Goal: Find specific page/section: Find specific page/section

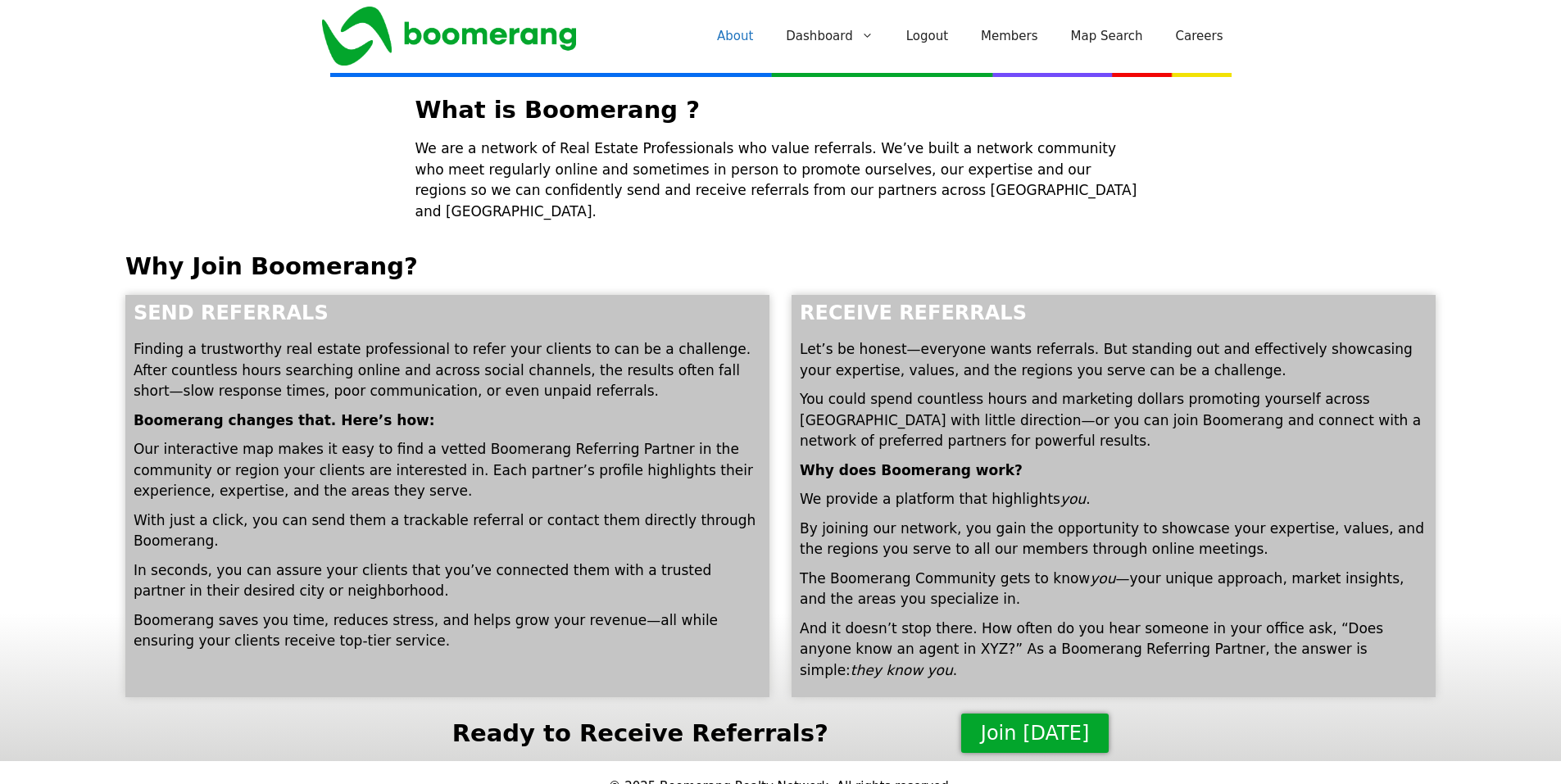
scroll to position [5, 0]
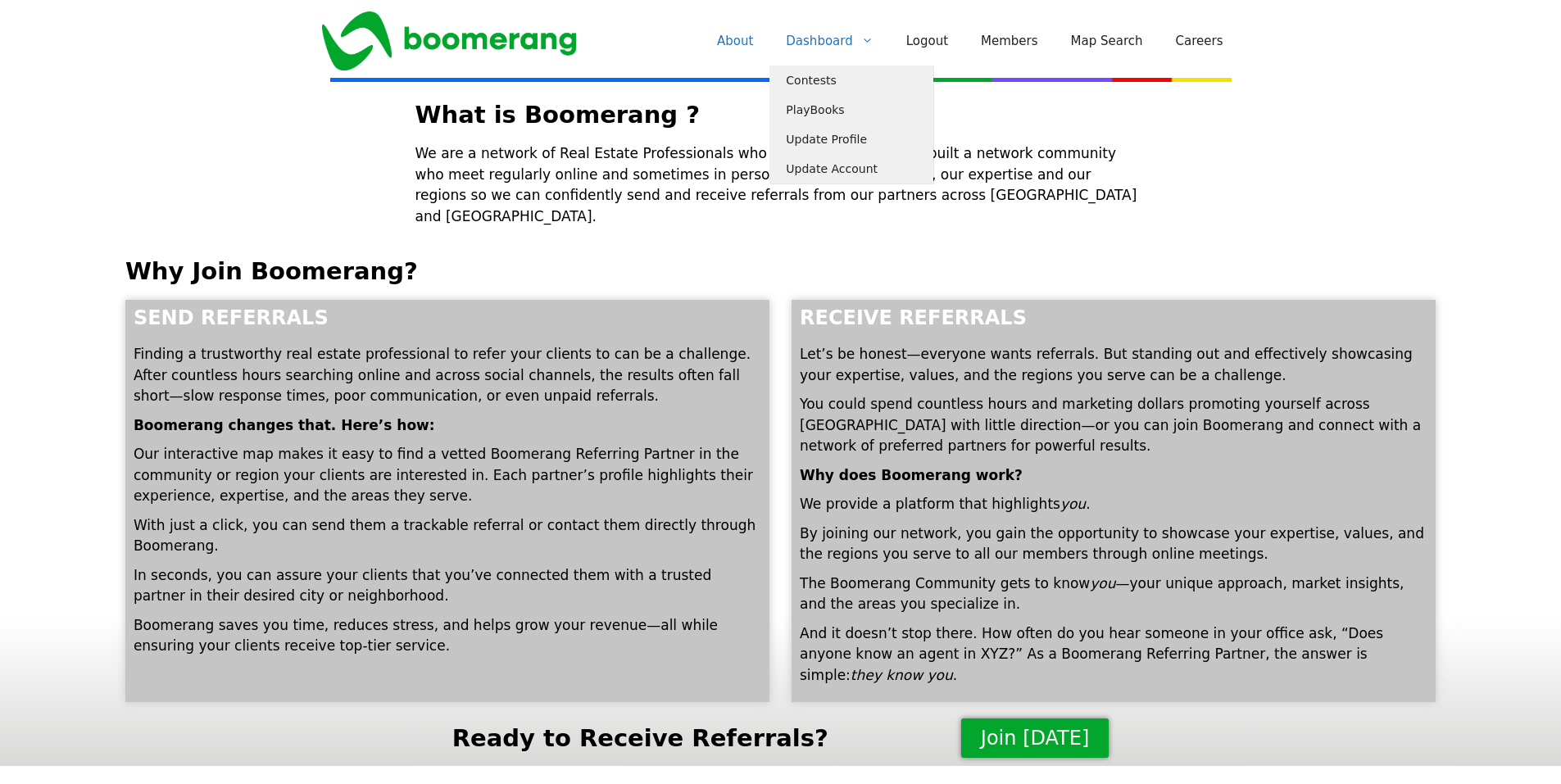
click at [851, 44] on link "Dashboard" at bounding box center [829, 41] width 120 height 50
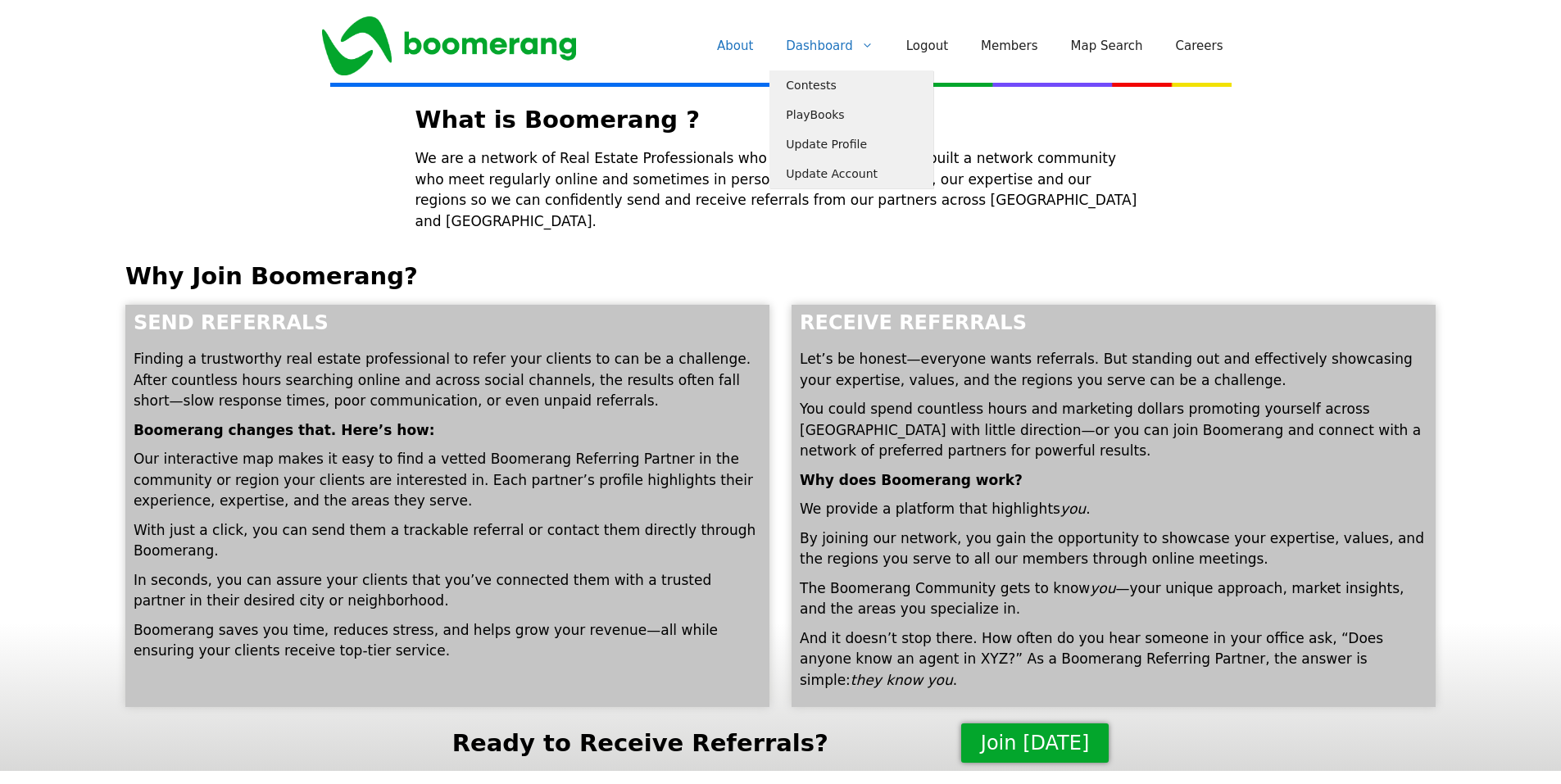
click at [839, 44] on link "Dashboard" at bounding box center [829, 46] width 120 height 50
click at [840, 54] on link "Dashboard" at bounding box center [829, 46] width 120 height 50
